Goal: Task Accomplishment & Management: Manage account settings

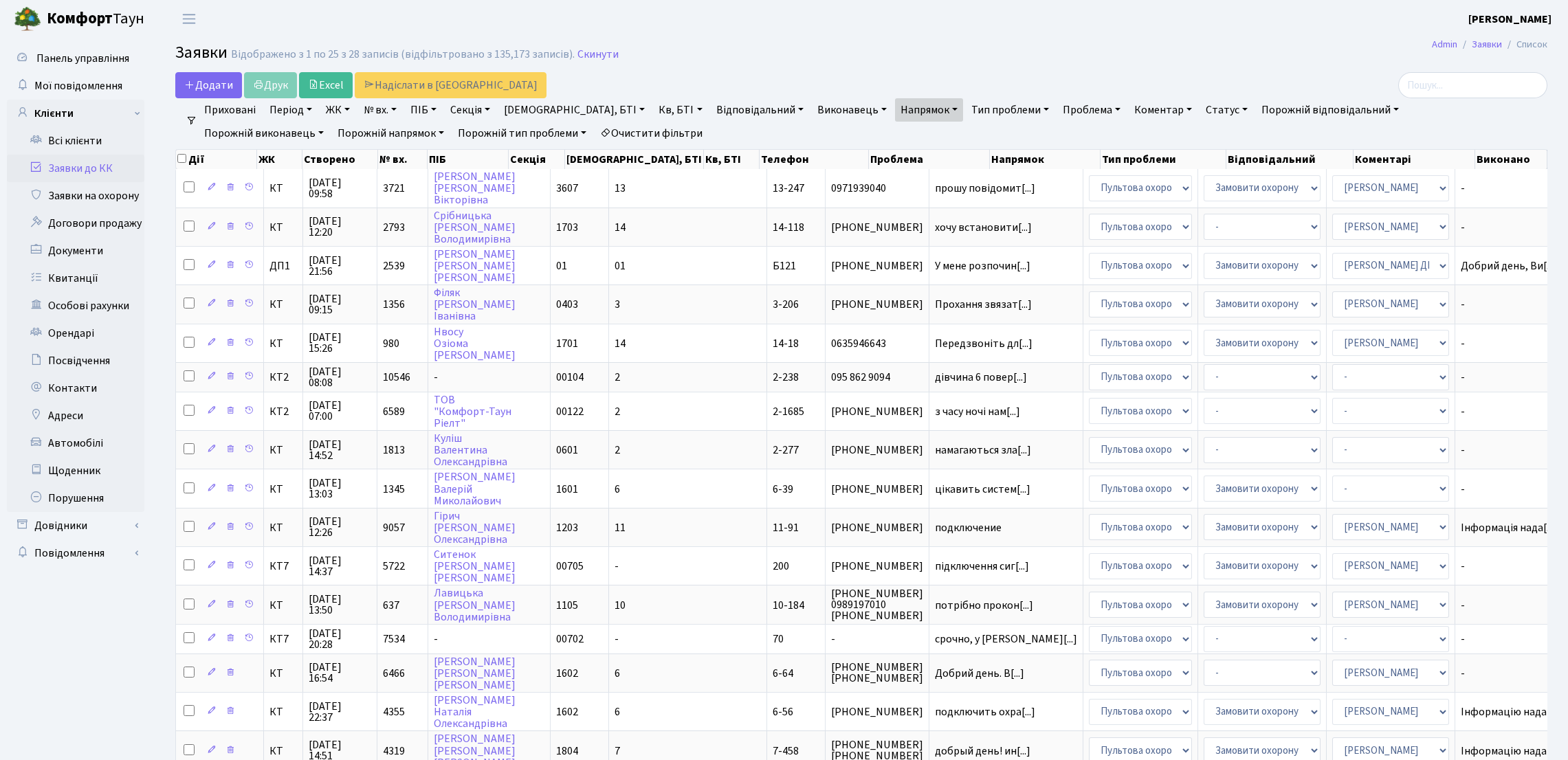
select select "25"
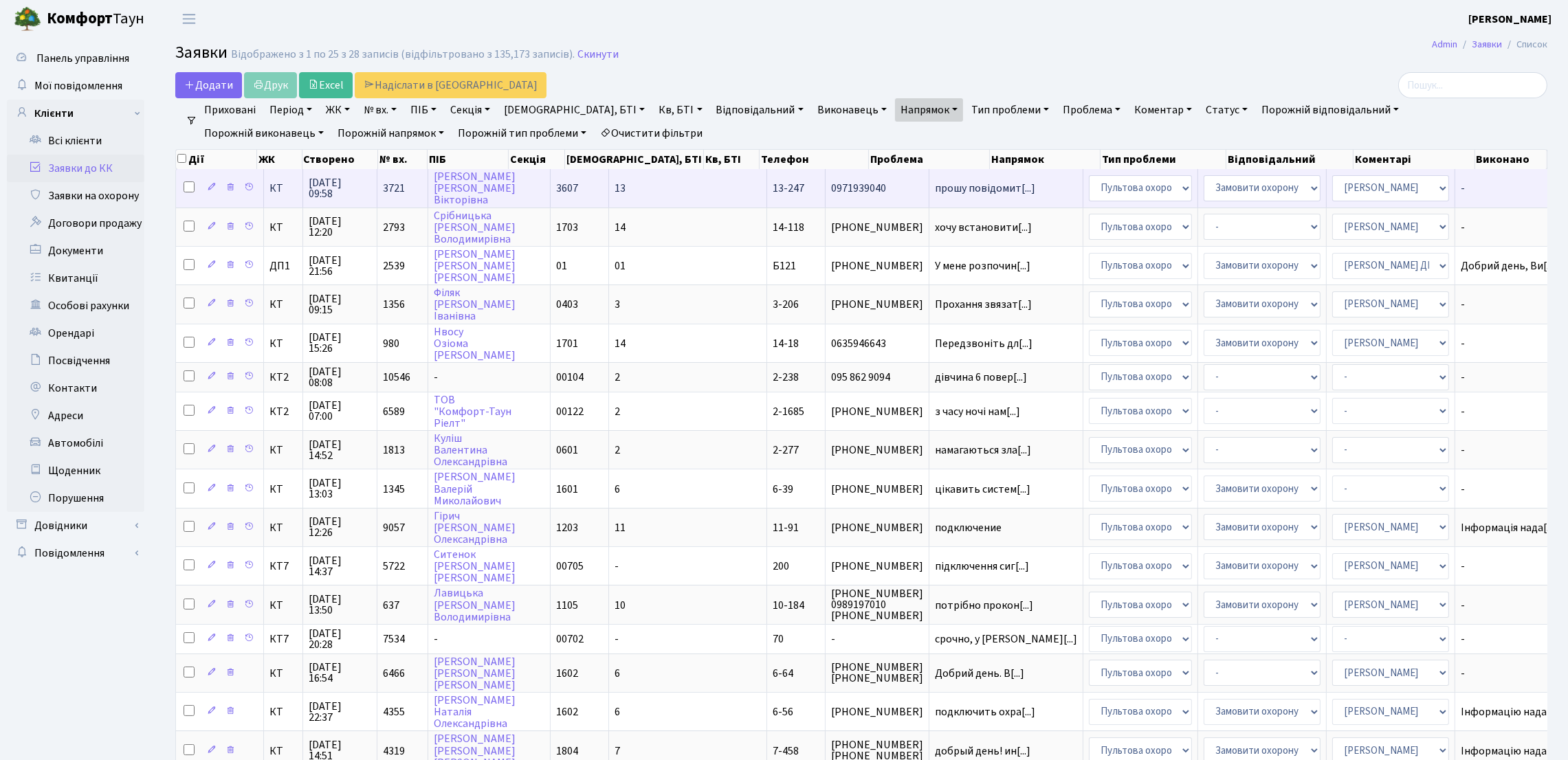
click at [935, 193] on span "прошу повідомит[...]" at bounding box center [985, 188] width 100 height 15
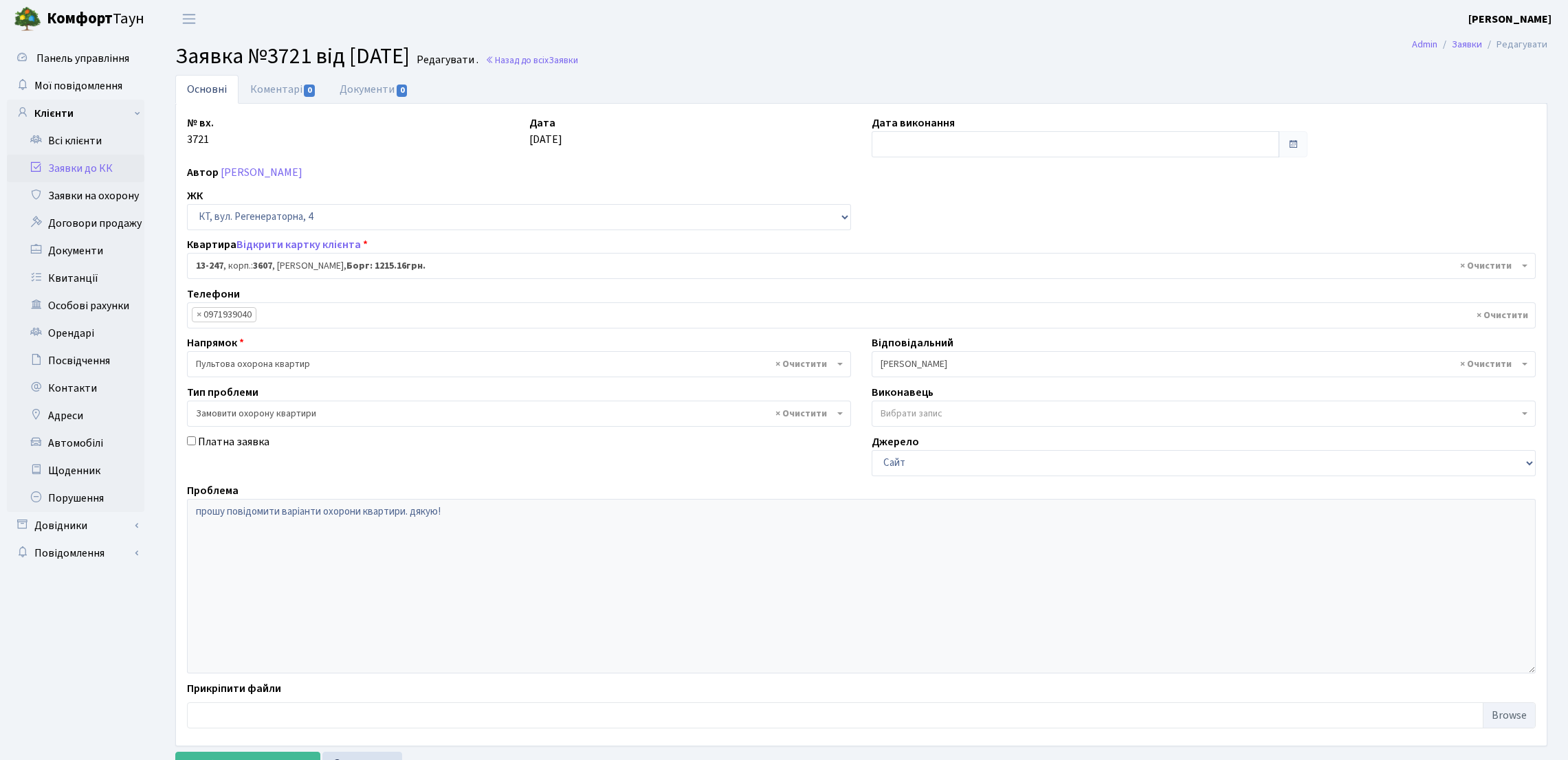
select select "7893"
select select "47"
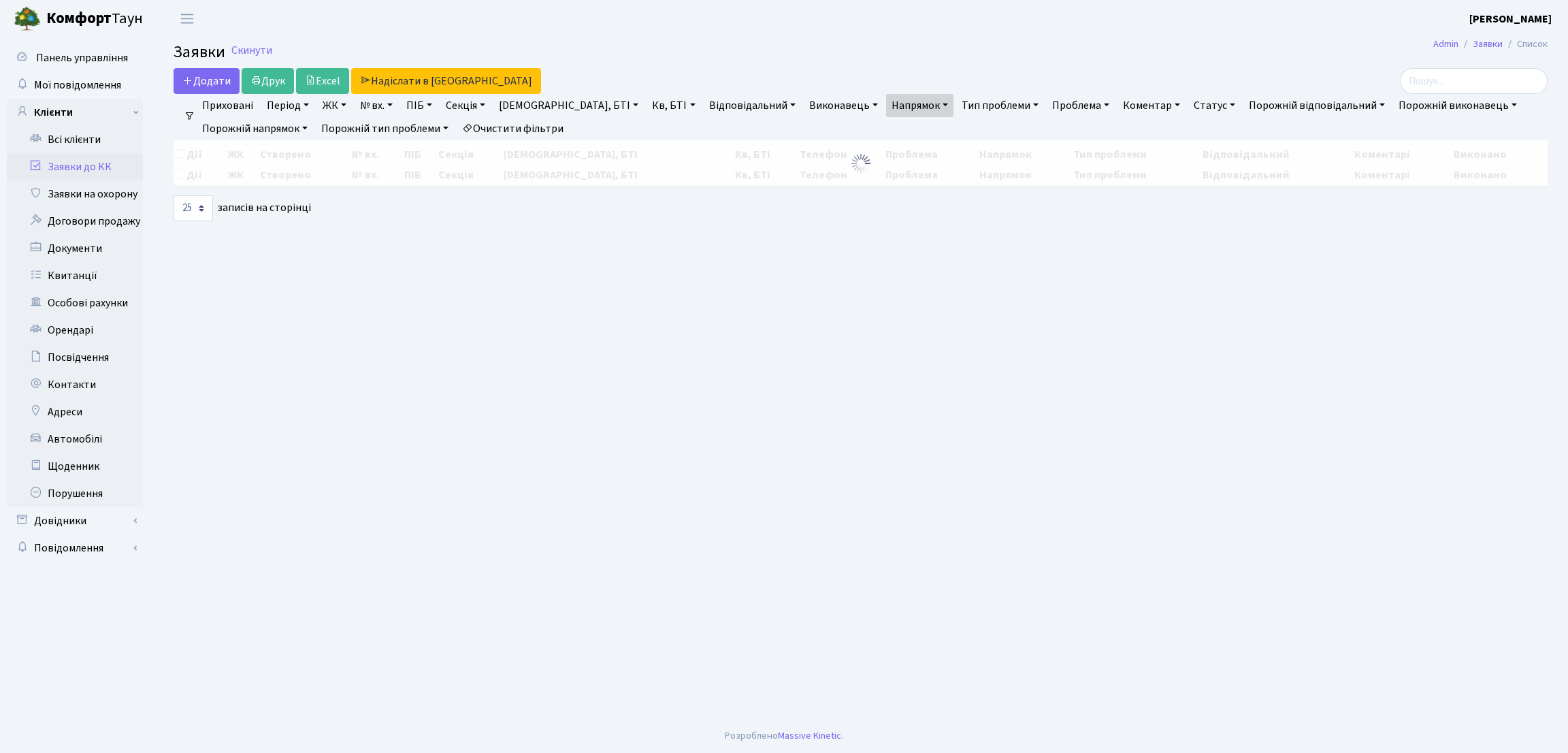
select select "25"
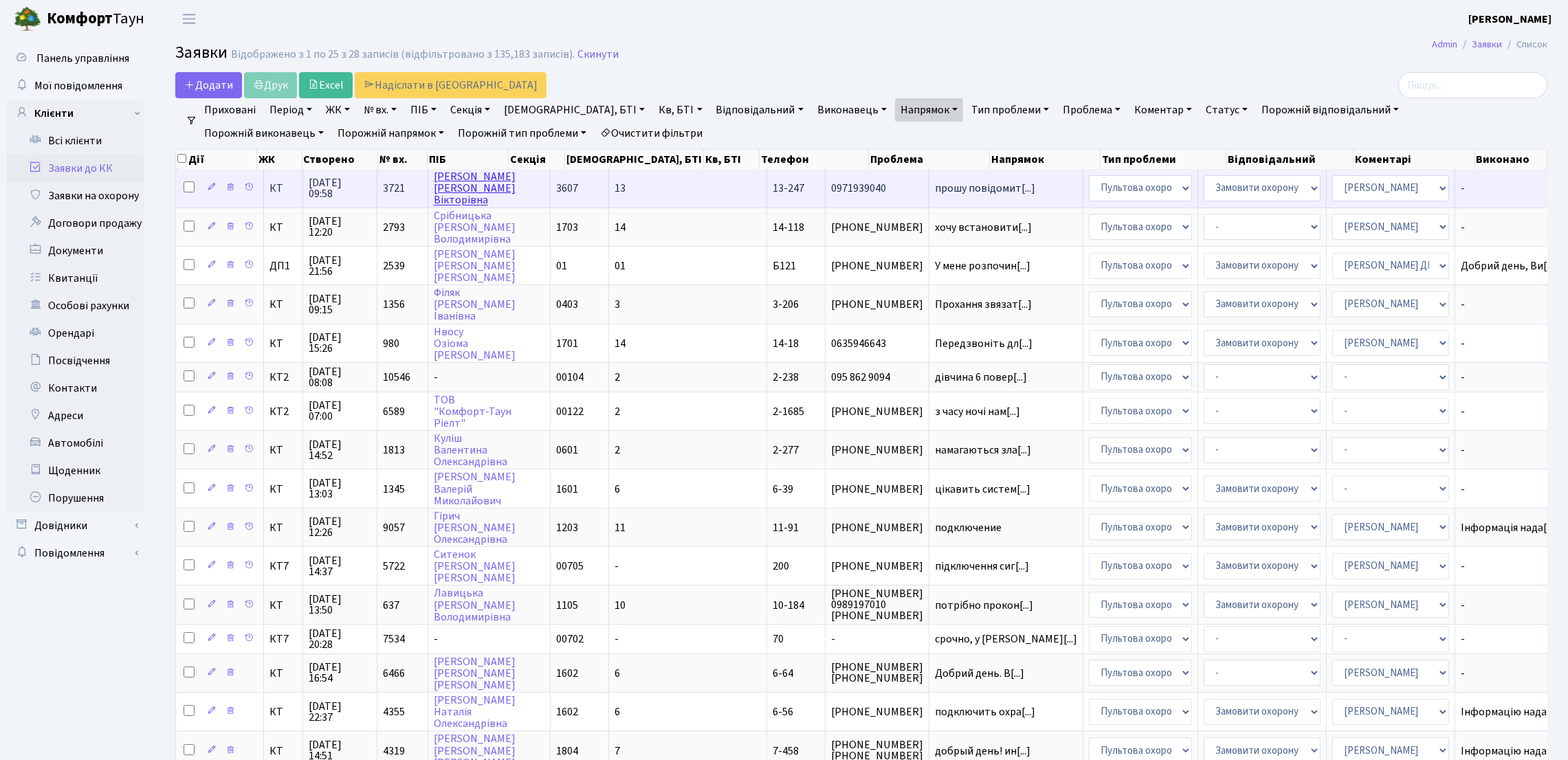
click at [479, 190] on link "Коваленко Тетяна Вікторівна" at bounding box center [474, 187] width 82 height 39
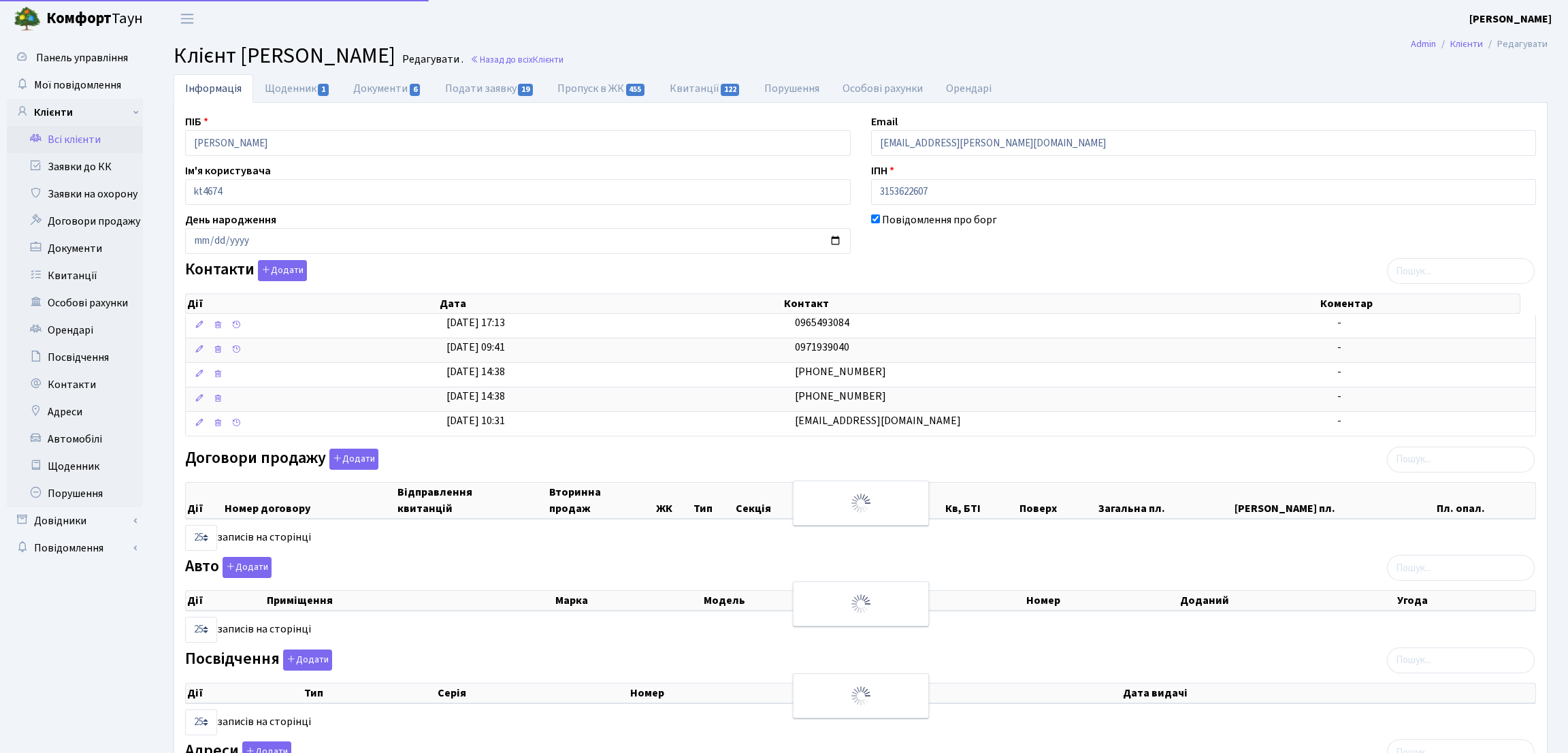
select select "25"
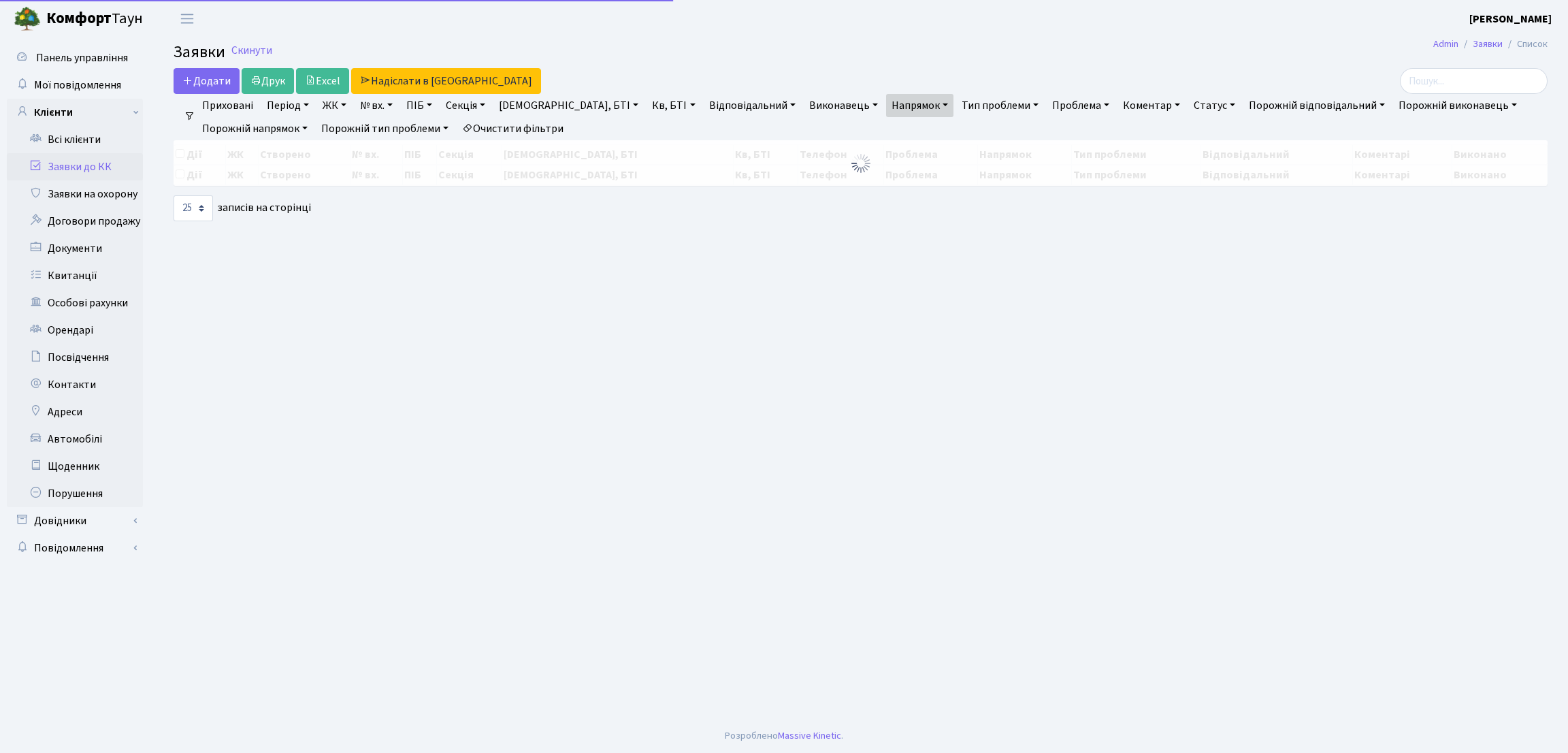
select select "25"
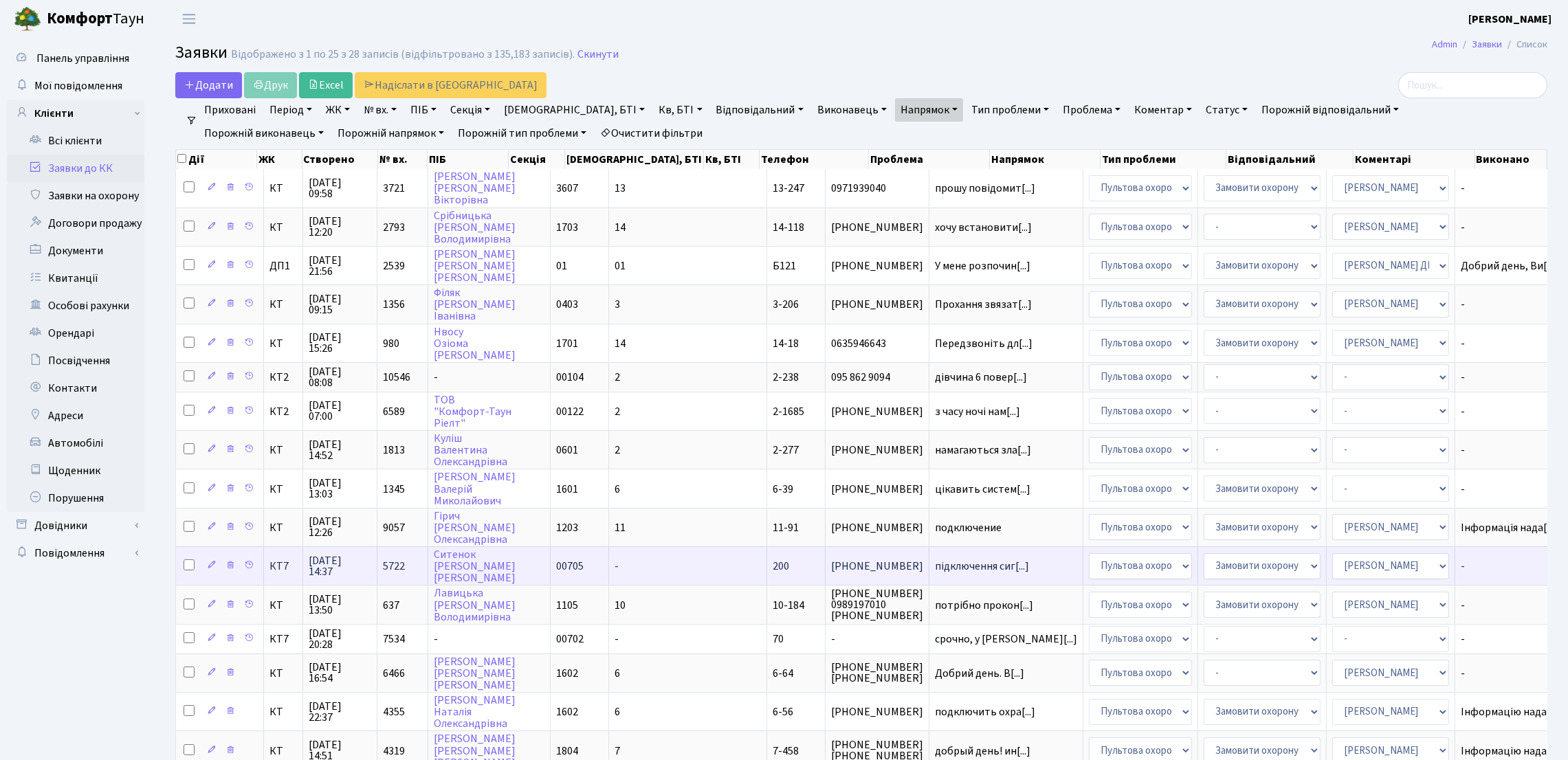
click at [929, 579] on td "підключення сиг[...]" at bounding box center [1006, 565] width 154 height 39
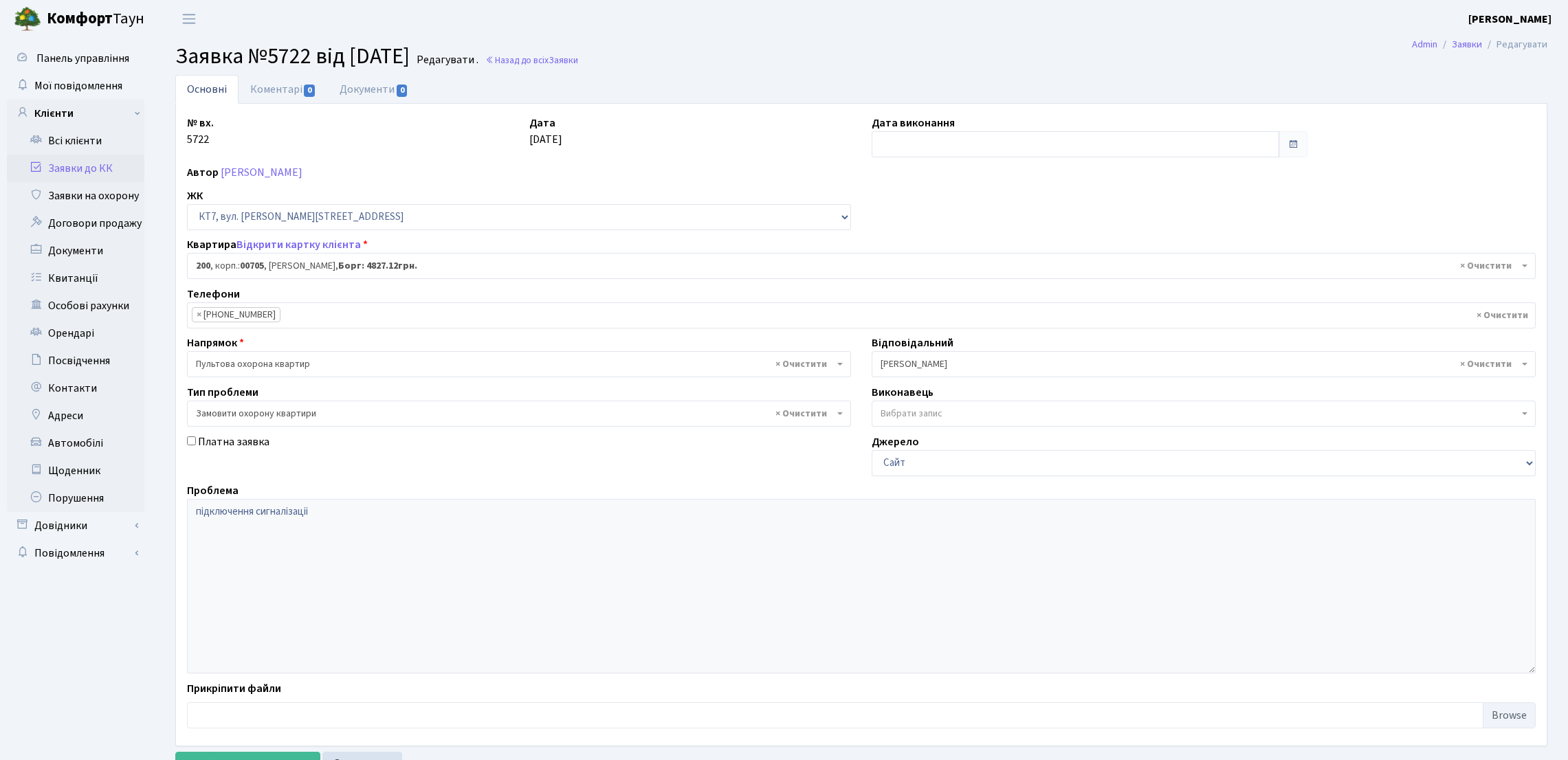
select select "18631"
select select "47"
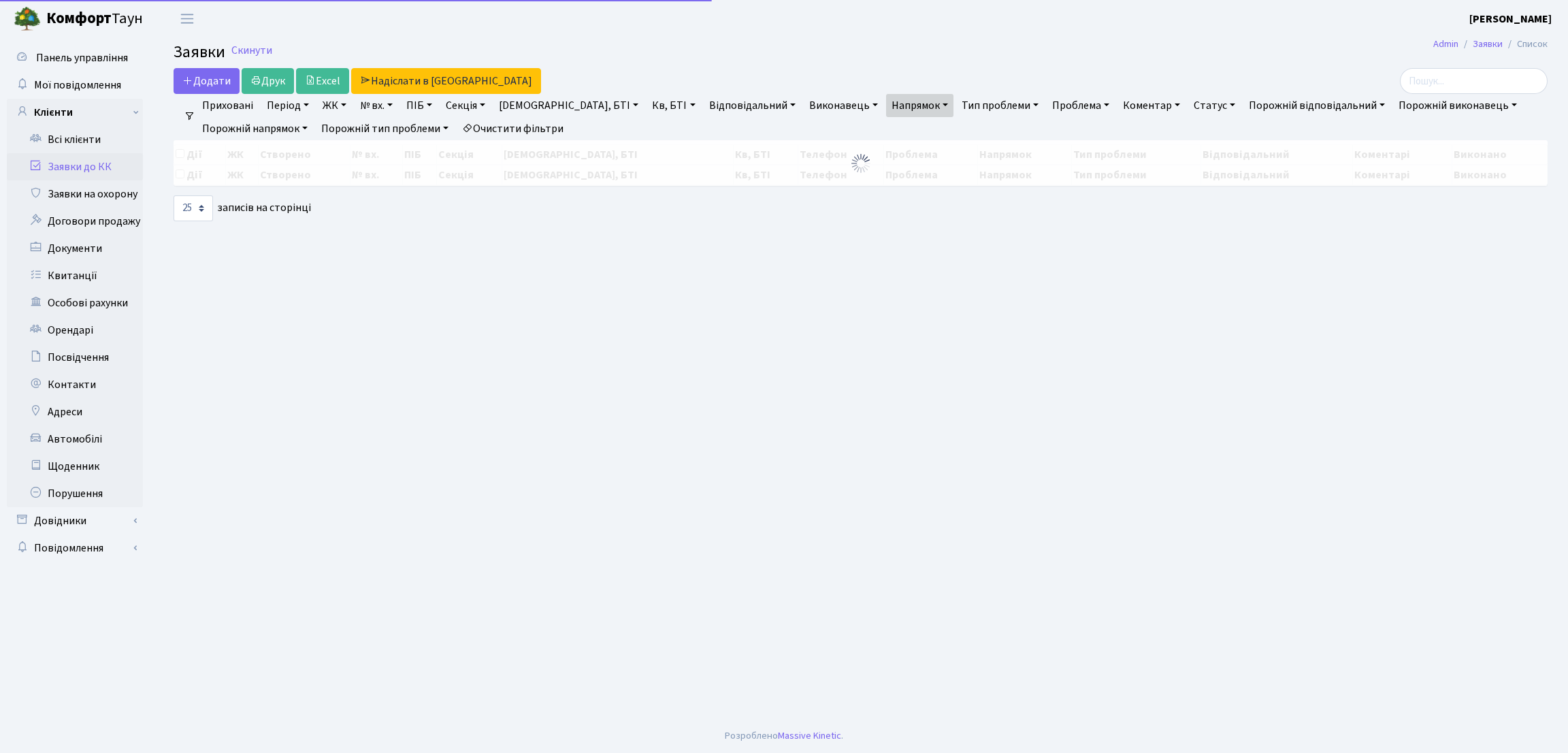
select select "25"
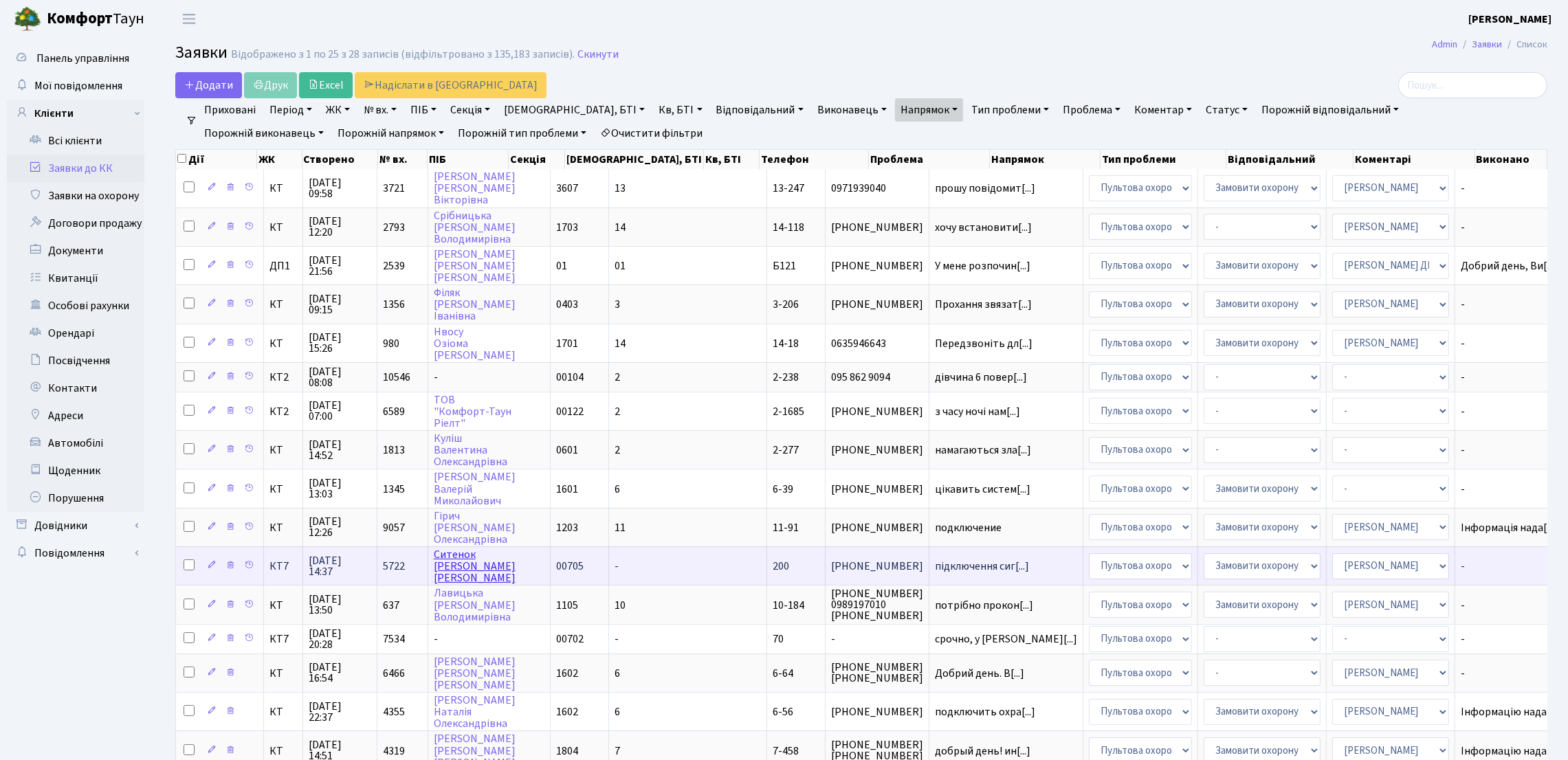
click at [462, 553] on link "[PERSON_NAME]" at bounding box center [474, 566] width 82 height 39
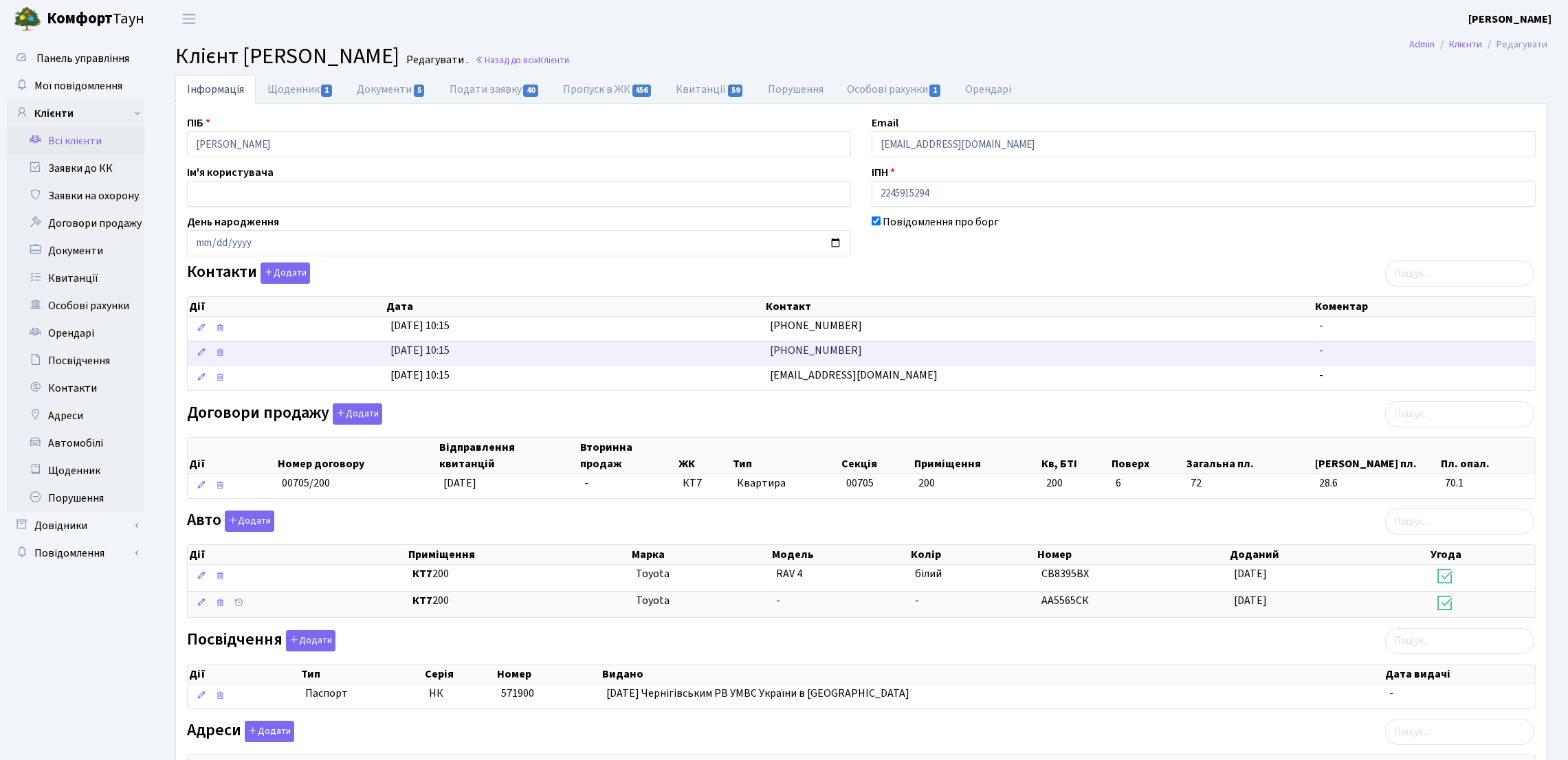
click at [873, 359] on td "(068) 648-55-87" at bounding box center [1039, 353] width 550 height 25
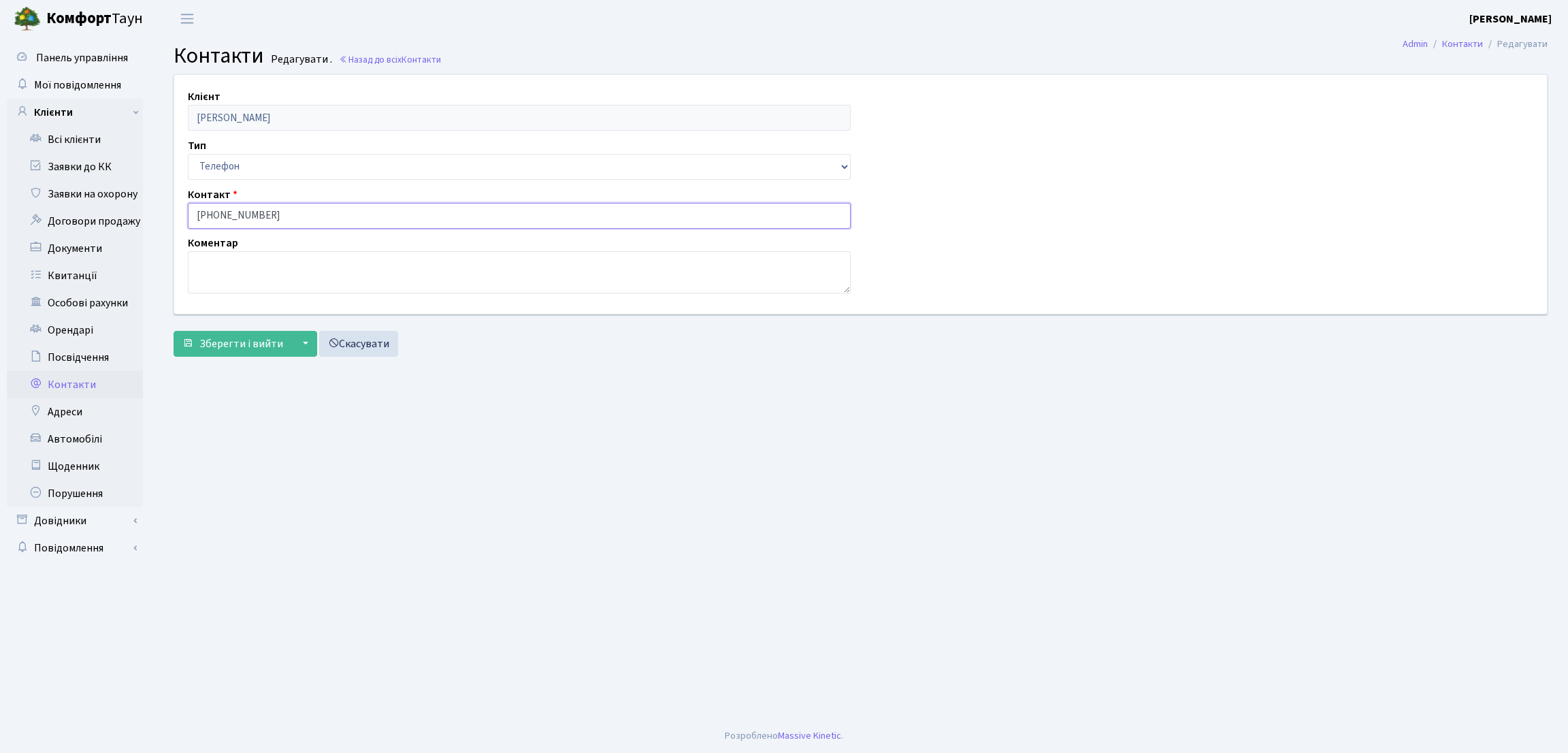
drag, startPoint x: 300, startPoint y: 218, endPoint x: 145, endPoint y: 209, distance: 155.3
click at [145, 209] on div "Панель управління Мої повідомлення Клієнти Всі клієнти Заявки до КК" at bounding box center [784, 377] width 1568 height 681
click at [226, 388] on main "Admin Контакти Редагувати Контакти Редагувати . Назад до всіх Контакти Клієнт С…" at bounding box center [861, 377] width 1415 height 681
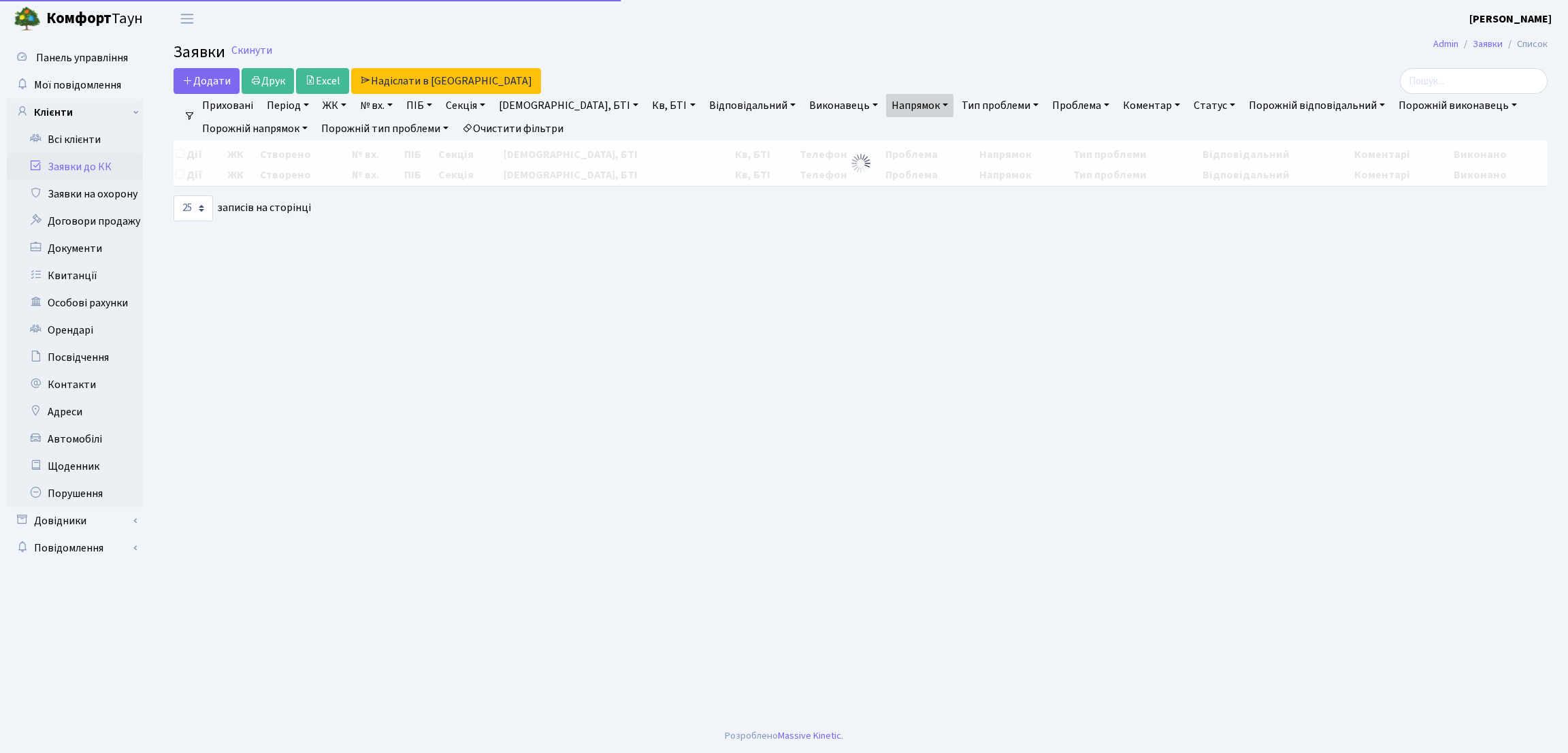
select select "25"
